Goal: Navigation & Orientation: Find specific page/section

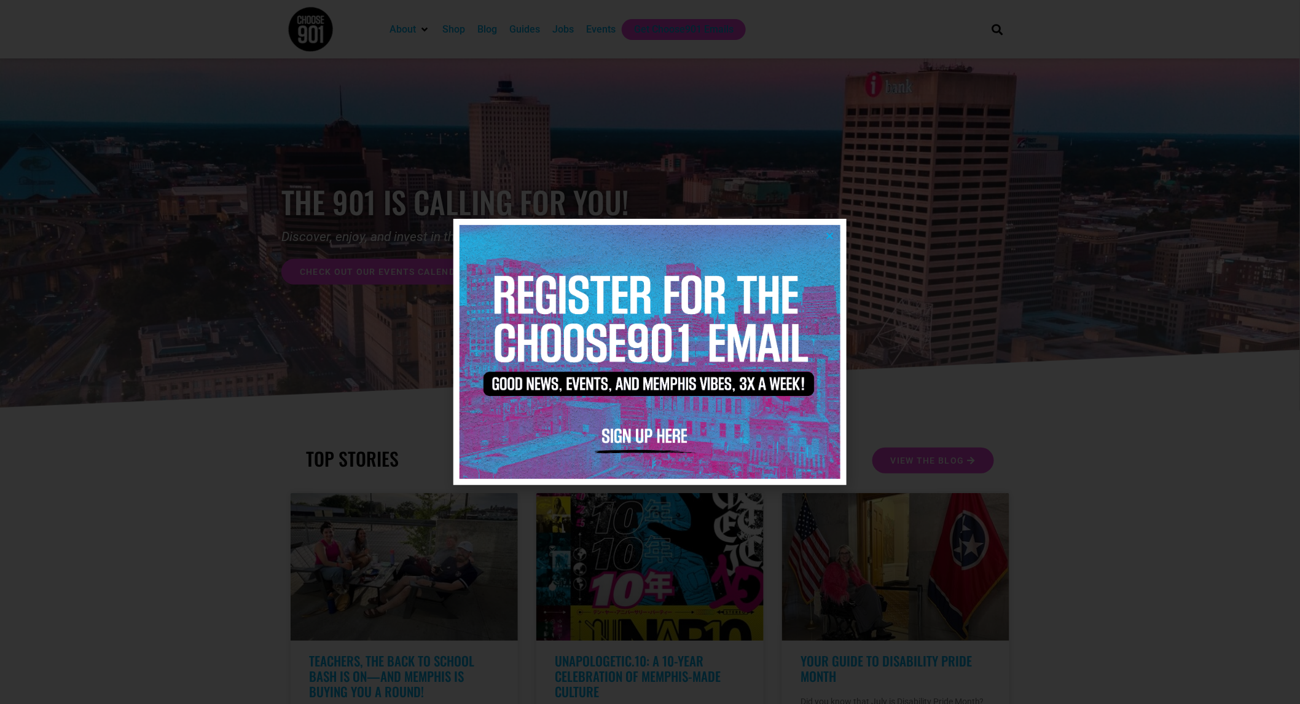
click at [824, 241] on img at bounding box center [650, 352] width 381 height 254
click at [596, 29] on div at bounding box center [650, 352] width 1300 height 704
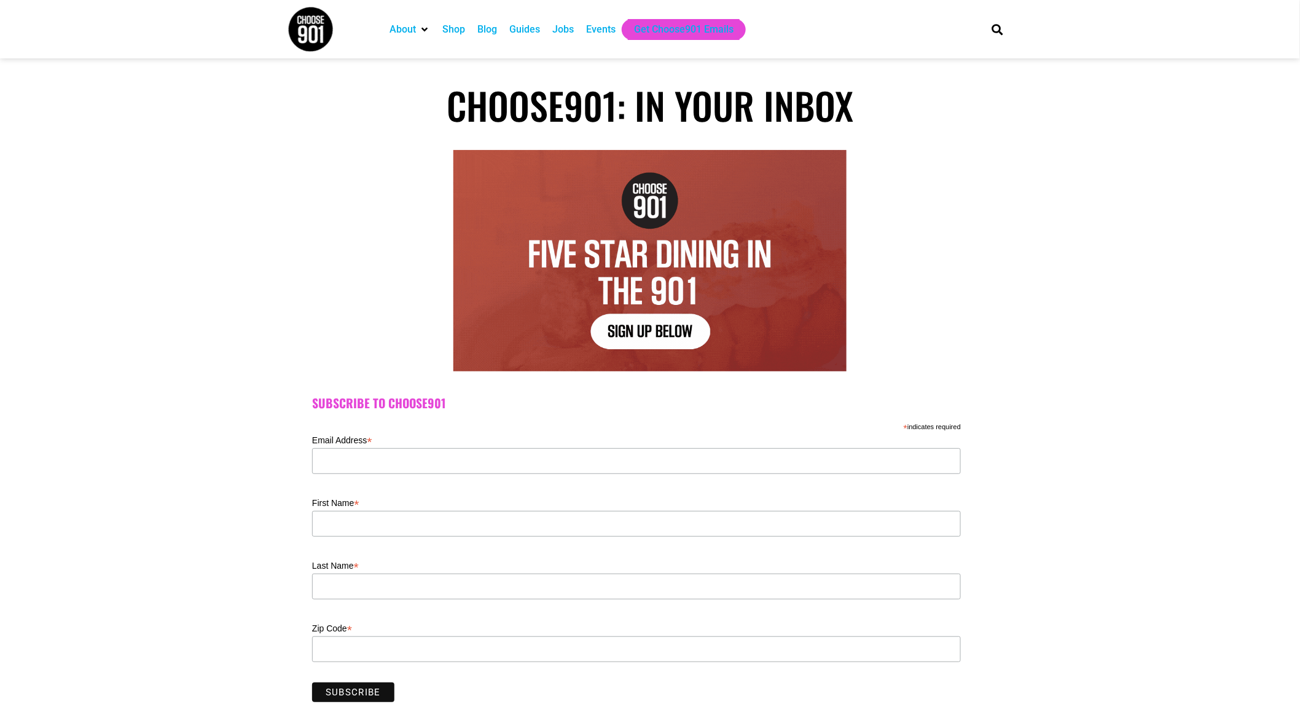
click at [600, 34] on div "Events" at bounding box center [600, 29] width 29 height 15
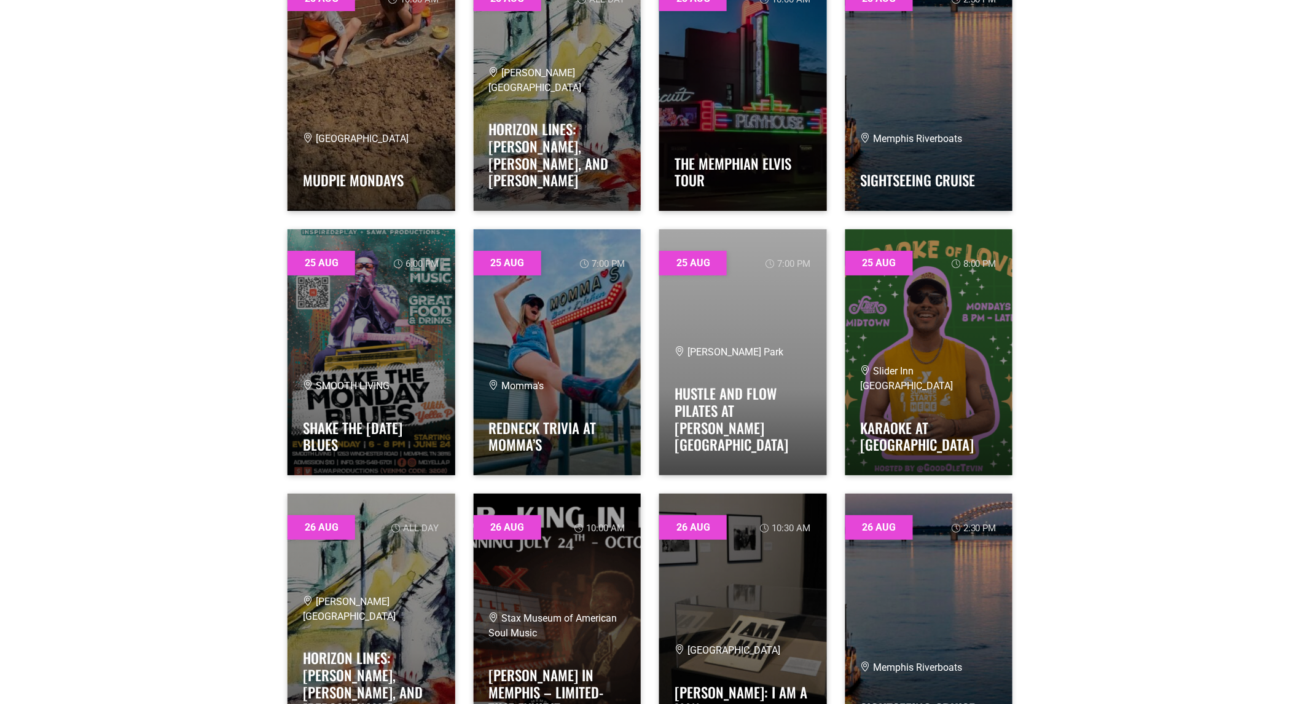
scroll to position [15773, 0]
